Goal: Information Seeking & Learning: Check status

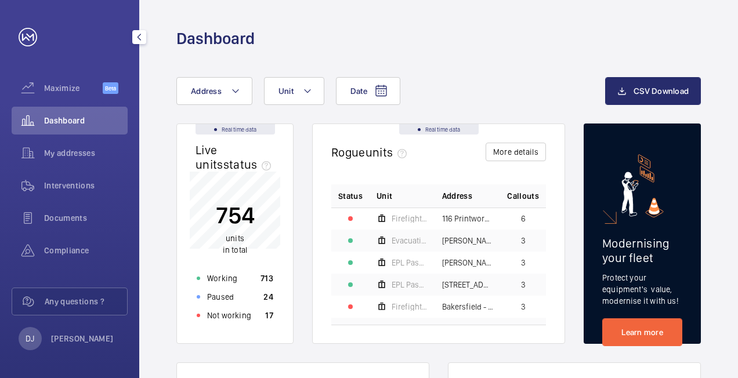
click at [85, 118] on span "Dashboard" at bounding box center [86, 121] width 84 height 12
click at [230, 313] on p "Not working" at bounding box center [229, 316] width 44 height 12
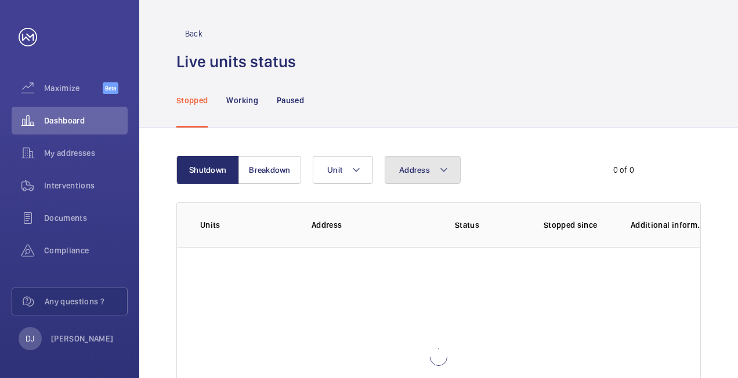
click at [434, 174] on button "Address" at bounding box center [423, 170] width 76 height 28
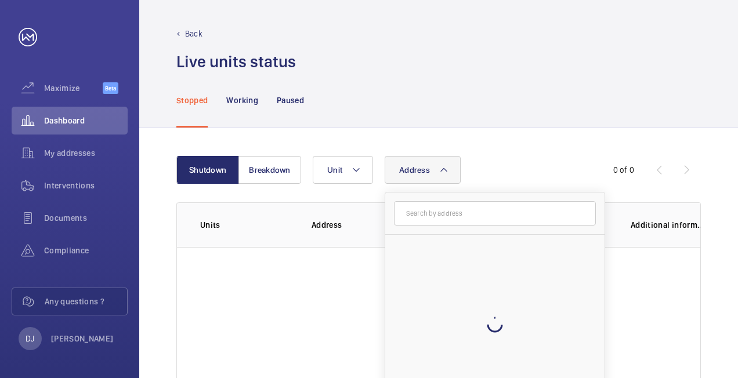
click at [448, 220] on input "text" at bounding box center [495, 213] width 202 height 24
type input "birchwood apartments"
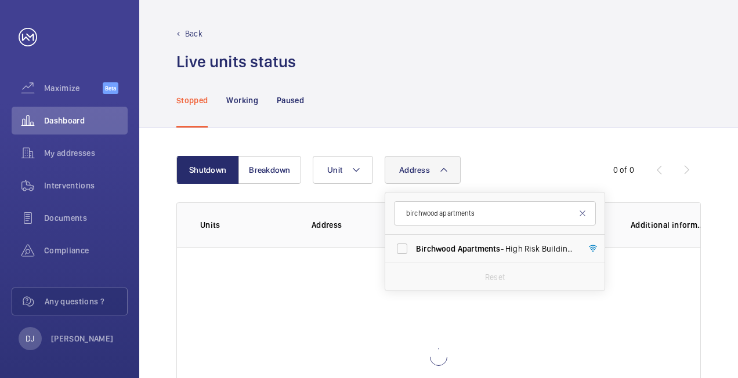
drag, startPoint x: 478, startPoint y: 243, endPoint x: 494, endPoint y: 226, distance: 23.4
click at [478, 243] on span "[GEOGRAPHIC_DATA] - High Risk Building - [GEOGRAPHIC_DATA]" at bounding box center [496, 249] width 160 height 12
click at [414, 243] on input "[GEOGRAPHIC_DATA] - High Risk Building - [GEOGRAPHIC_DATA]" at bounding box center [402, 248] width 23 height 23
checkbox input "true"
click at [524, 156] on div "Address 1 [GEOGRAPHIC_DATA] [GEOGRAPHIC_DATA] - High [STREET_ADDRESS] Reset Unit" at bounding box center [437, 170] width 249 height 28
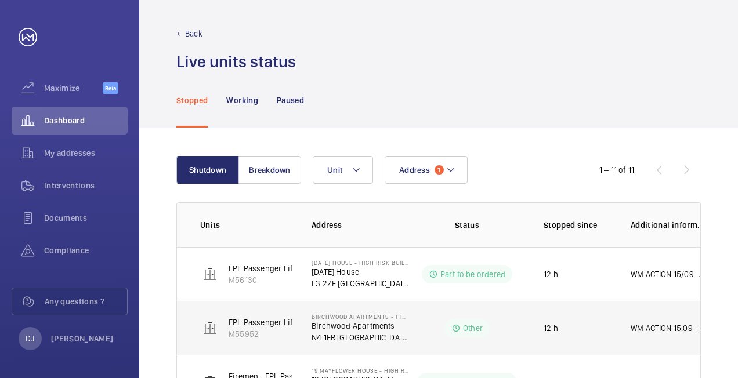
click at [375, 326] on p "Birchwood Apartments" at bounding box center [361, 326] width 98 height 12
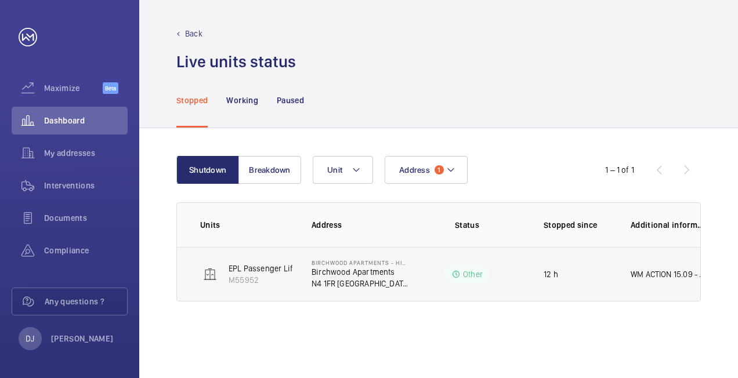
click at [555, 276] on p "12 h" at bounding box center [551, 275] width 15 height 12
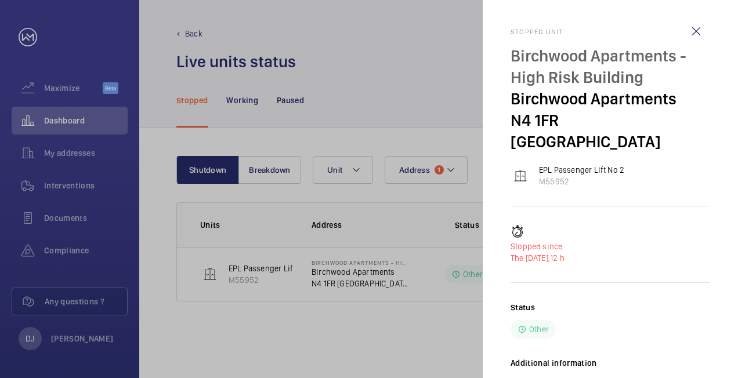
drag, startPoint x: 670, startPoint y: 332, endPoint x: 508, endPoint y: 24, distance: 347.6
click at [508, 24] on mat-sidenav "Stopped unit [GEOGRAPHIC_DATA] - High Risk Building [GEOGRAPHIC_DATA] EPL Passe…" at bounding box center [610, 189] width 255 height 378
drag, startPoint x: 508, startPoint y: 24, endPoint x: 580, endPoint y: 113, distance: 113.9
copy div "Stopped unit [GEOGRAPHIC_DATA] - High Risk Building [GEOGRAPHIC_DATA] EPL Passe…"
